Goal: Transaction & Acquisition: Purchase product/service

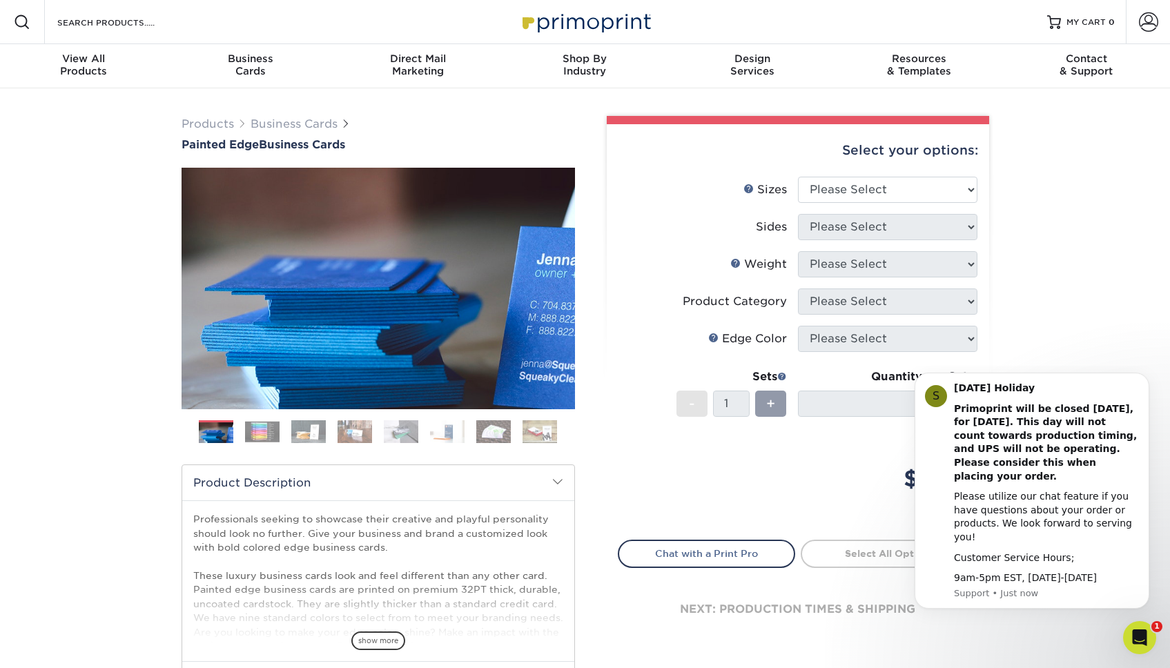
click at [921, 353] on li "Edge Color Please Select" at bounding box center [797, 344] width 359 height 37
click at [942, 353] on li "Edge Color Please Select" at bounding box center [797, 344] width 359 height 37
click at [840, 188] on select "Please Select 2" x 3.5" - Standard 2.125" x 3.375" - European 2.5" x 2.5" - Squ…" at bounding box center [887, 190] width 179 height 26
select select "2.00x3.50"
click at [798, 177] on select "Please Select 2" x 3.5" - Standard 2.125" x 3.375" - European 2.5" x 2.5" - Squ…" at bounding box center [887, 190] width 179 height 26
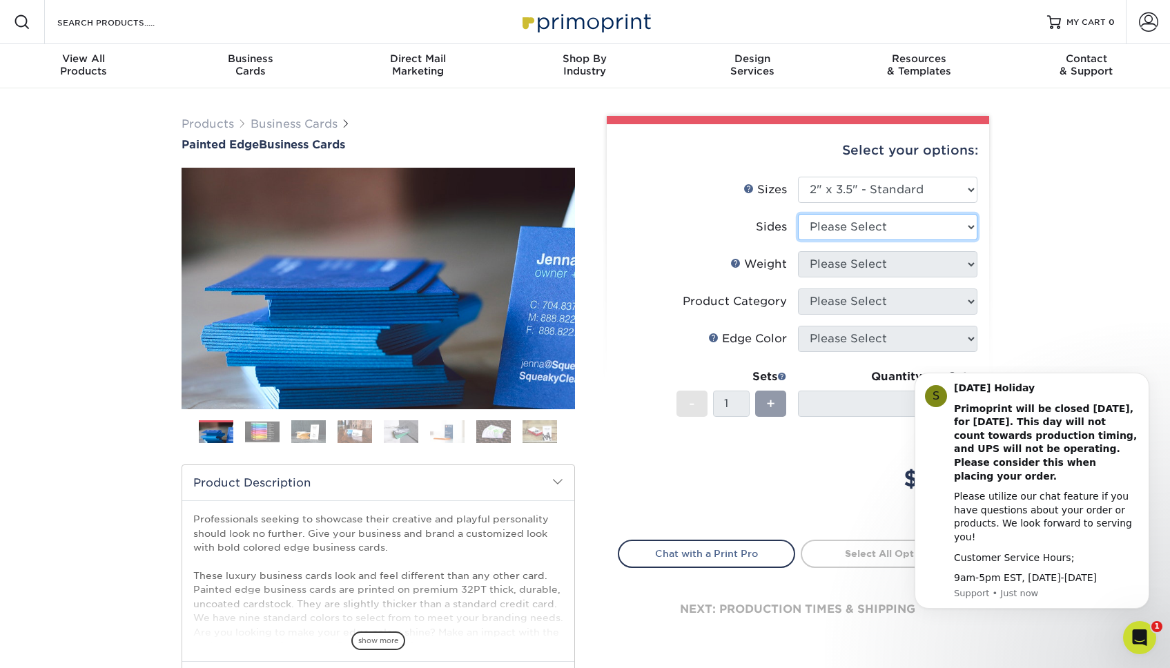
click at [846, 224] on select "Please Select Print Both Sides Print Front Only" at bounding box center [887, 227] width 179 height 26
select select "13abbda7-1d64-4f25-8bb2-c179b224825d"
click at [798, 214] on select "Please Select Print Both Sides Print Front Only" at bounding box center [887, 227] width 179 height 26
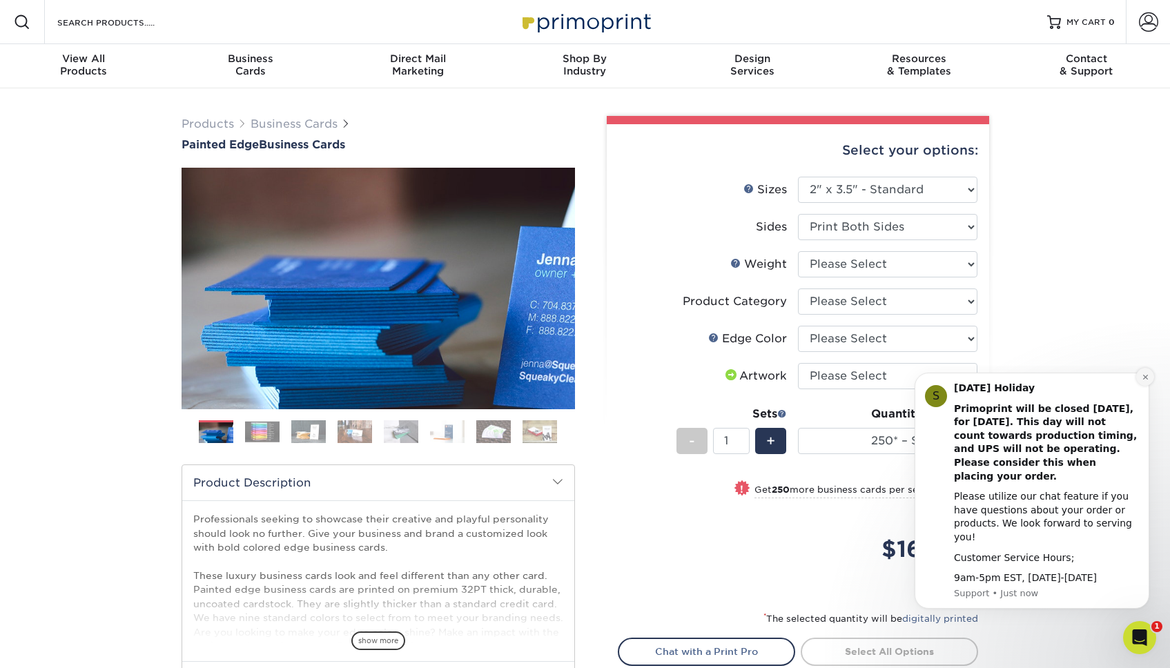
click at [1144, 381] on icon "Dismiss notification" at bounding box center [1145, 377] width 8 height 8
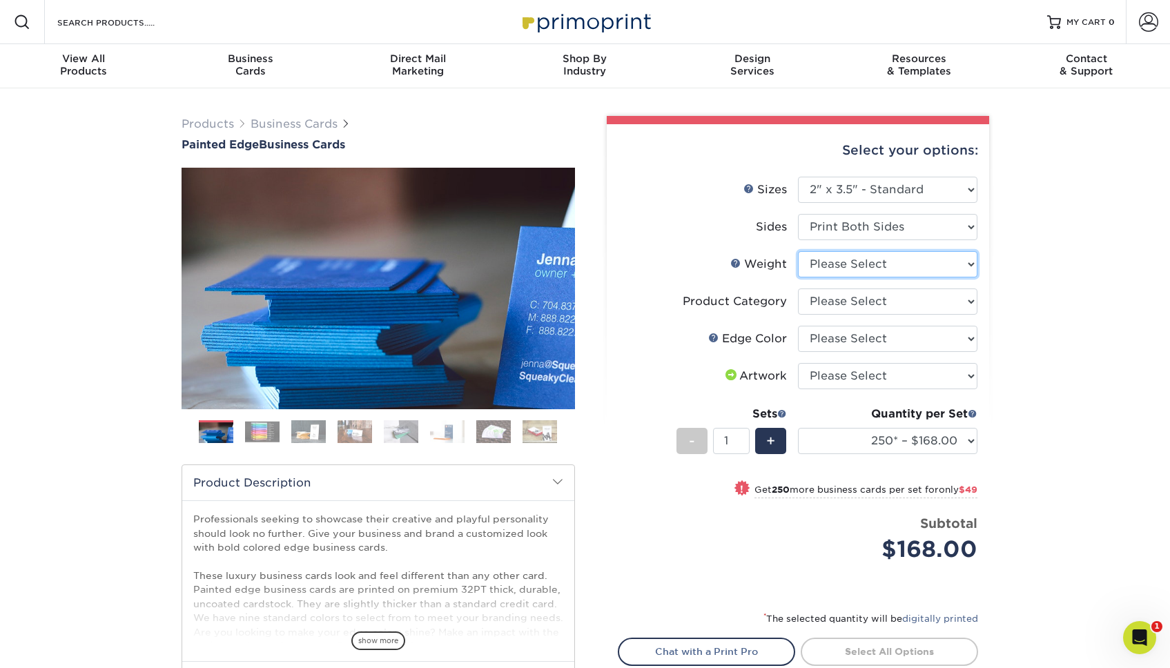
click at [865, 267] on select "Please Select 32PTUC" at bounding box center [887, 264] width 179 height 26
select select "32PTUC"
click at [798, 251] on select "Please Select 32PTUC" at bounding box center [887, 264] width 179 height 26
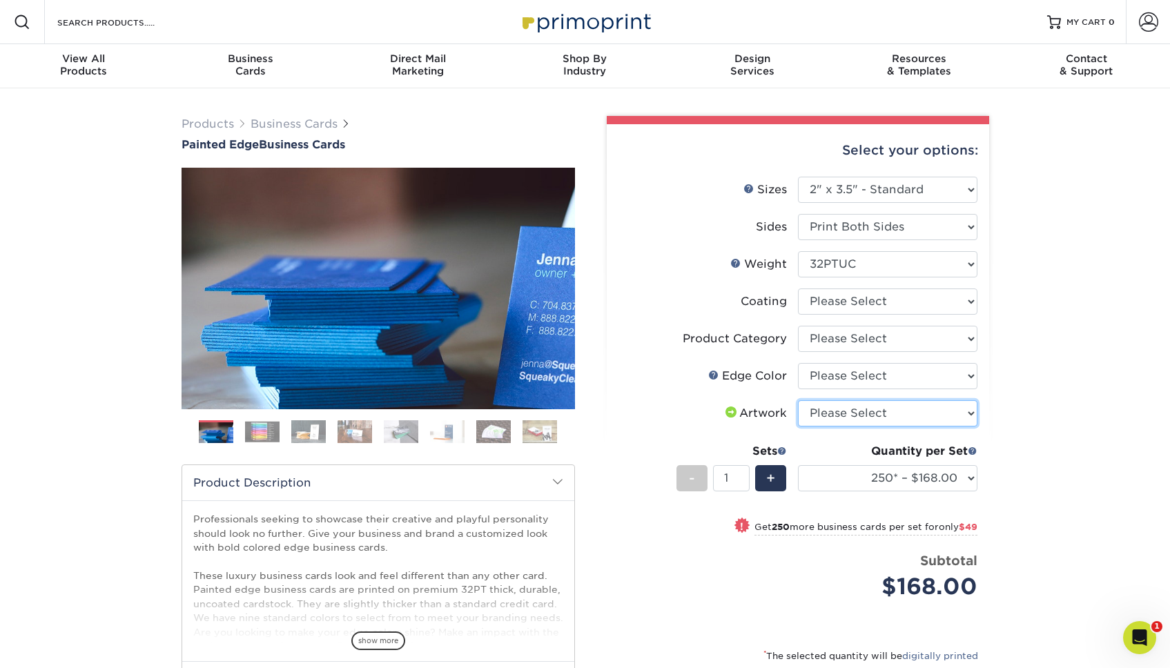
click at [824, 408] on select "Please Select I will upload files I need a design - $100" at bounding box center [887, 413] width 179 height 26
select select "upload"
click at [798, 400] on select "Please Select I will upload files I need a design - $100" at bounding box center [887, 413] width 179 height 26
click at [821, 376] on select "Please Select Charcoal Black Brown Blue Pearlescent Blue Pearlescent Gold Pearl…" at bounding box center [887, 376] width 179 height 26
click at [268, 433] on img at bounding box center [262, 431] width 35 height 21
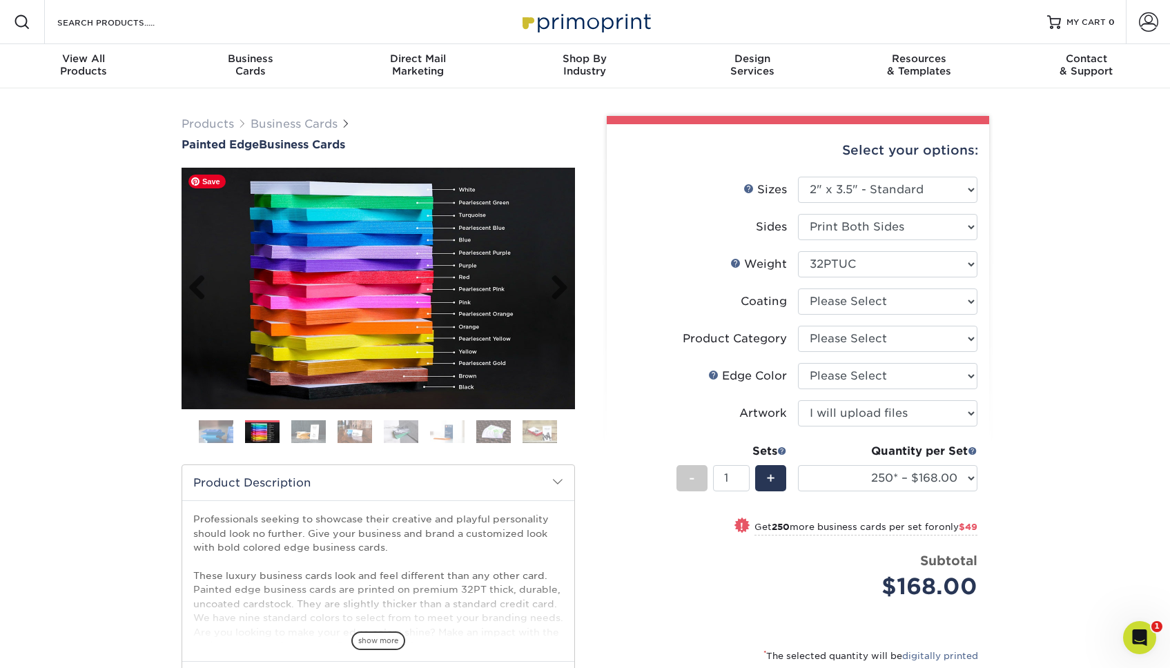
click at [357, 254] on img at bounding box center [377, 289] width 393 height 242
click at [263, 433] on img at bounding box center [262, 432] width 35 height 21
click at [334, 248] on img at bounding box center [377, 289] width 393 height 242
